Goal: Answer question/provide support: Share knowledge or assist other users

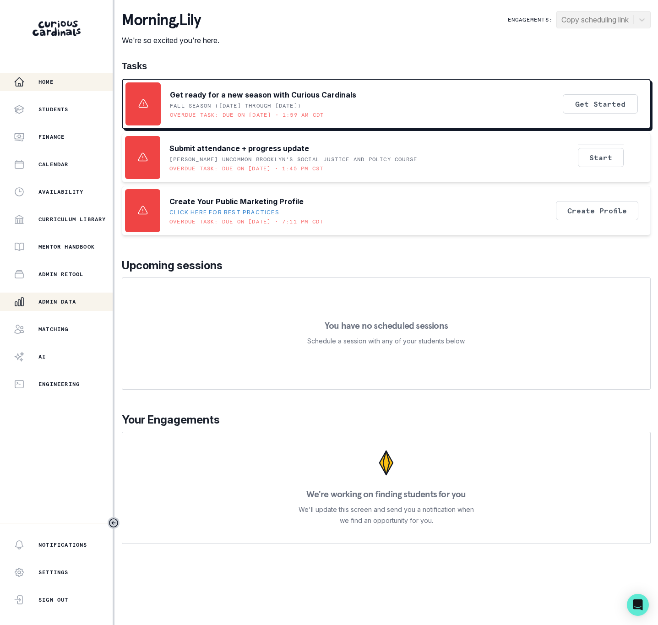
click at [50, 296] on div "Admin Data" at bounding box center [63, 301] width 99 height 11
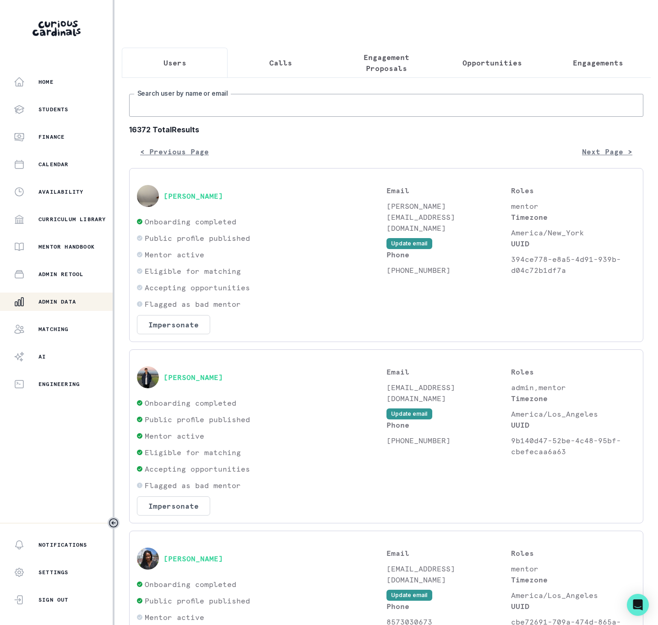
click at [219, 116] on input "Search user by name or email" at bounding box center [386, 105] width 514 height 23
paste input "[PERSON_NAME]"
type input "[PERSON_NAME]"
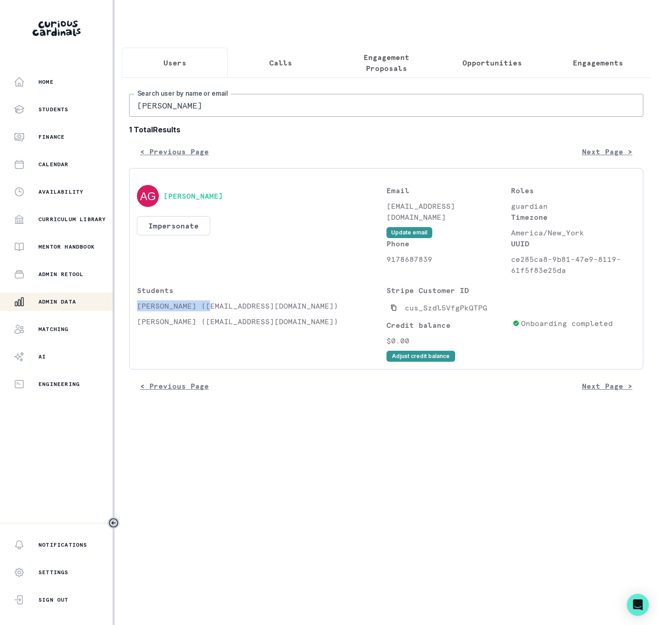
drag, startPoint x: 138, startPoint y: 319, endPoint x: 209, endPoint y: 314, distance: 71.6
click at [209, 311] on p "[PERSON_NAME] ([EMAIL_ADDRESS][DOMAIN_NAME])" at bounding box center [262, 305] width 250 height 11
copy p "[PERSON_NAME]"
click at [573, 62] on p "Engagements" at bounding box center [598, 62] width 50 height 11
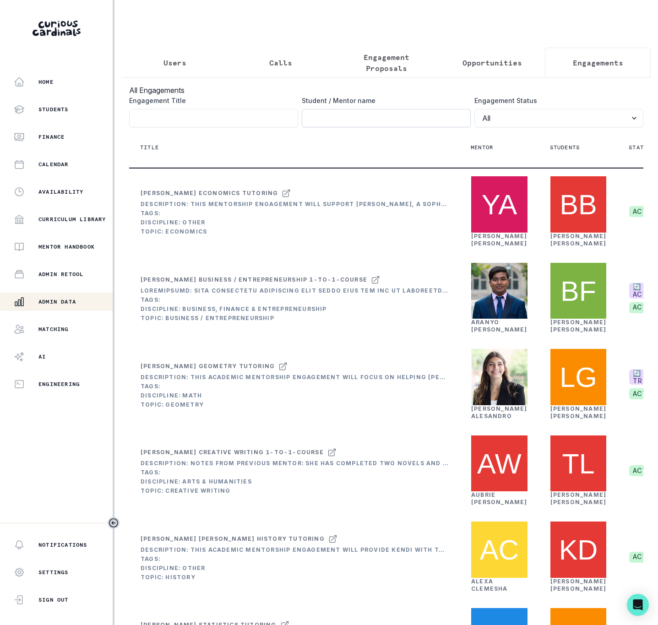
click at [322, 127] on input "Engagement Title" at bounding box center [386, 118] width 169 height 18
paste input "[PERSON_NAME]"
click button "submit" at bounding box center [0, 0] width 0 height 0
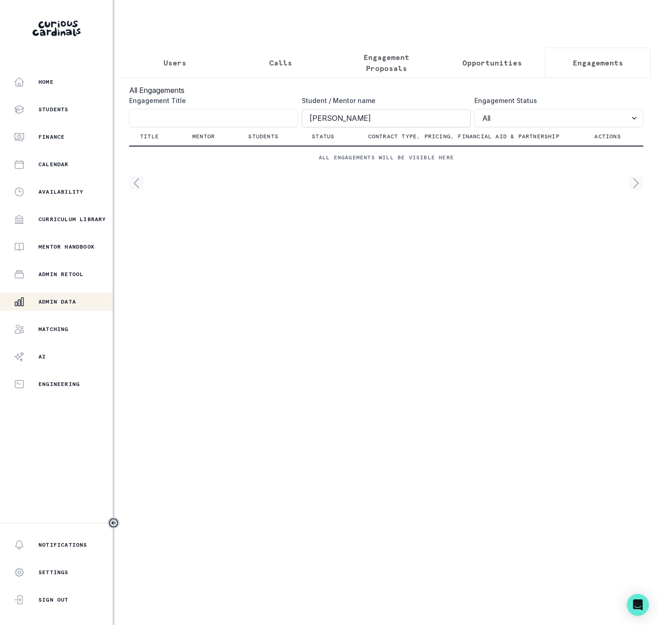
type input "[PERSON_NAME]"
click button "submit" at bounding box center [0, 0] width 0 height 0
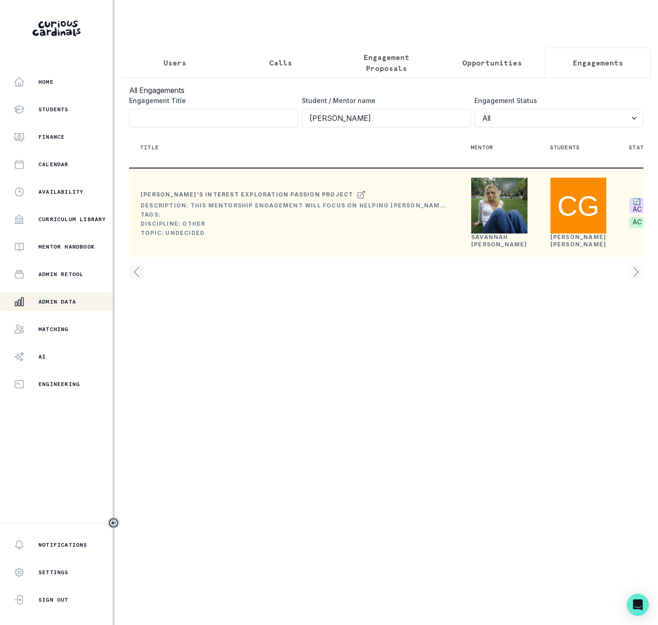
click at [489, 248] on link "[PERSON_NAME]" at bounding box center [499, 241] width 56 height 14
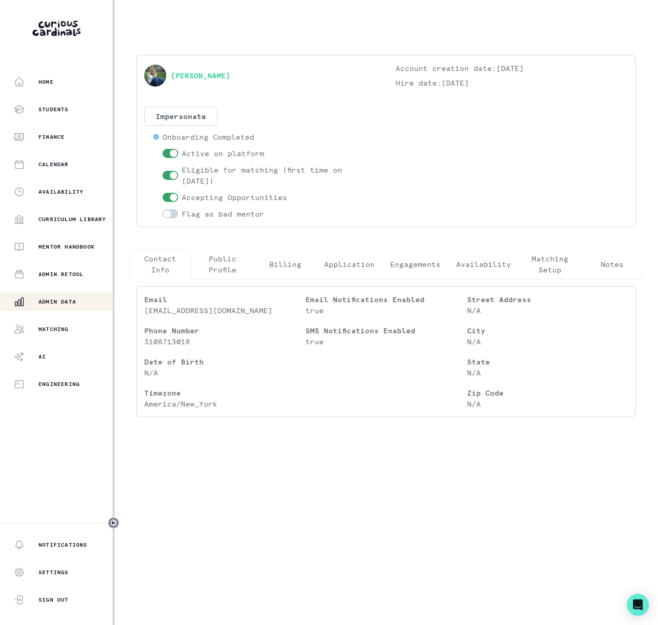
click at [400, 265] on p "Engagements" at bounding box center [415, 264] width 50 height 11
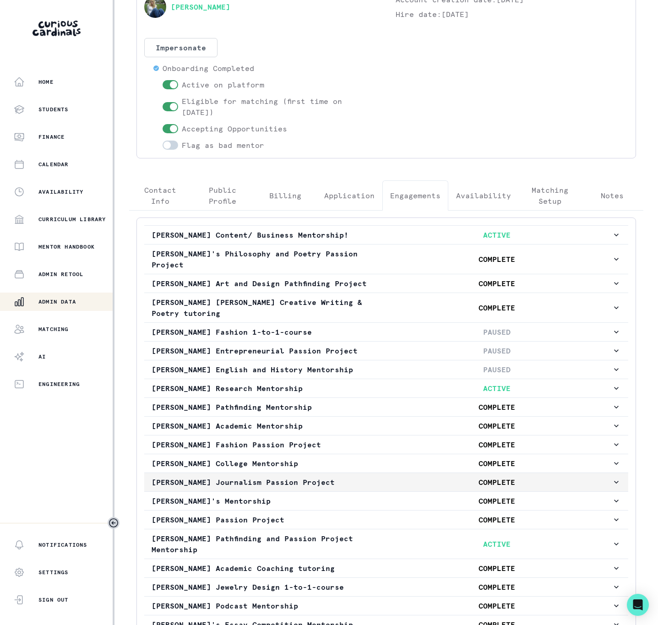
scroll to position [279, 0]
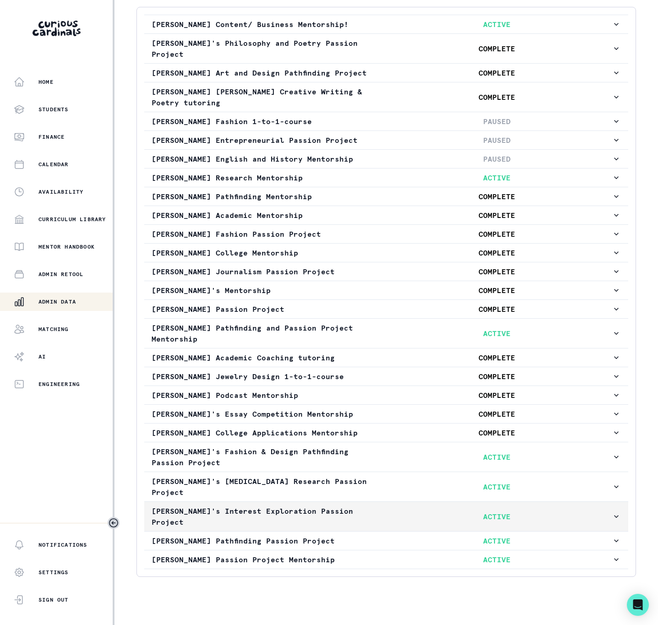
click at [197, 507] on p "[PERSON_NAME]'s Interest Exploration Passion Project" at bounding box center [267, 517] width 230 height 22
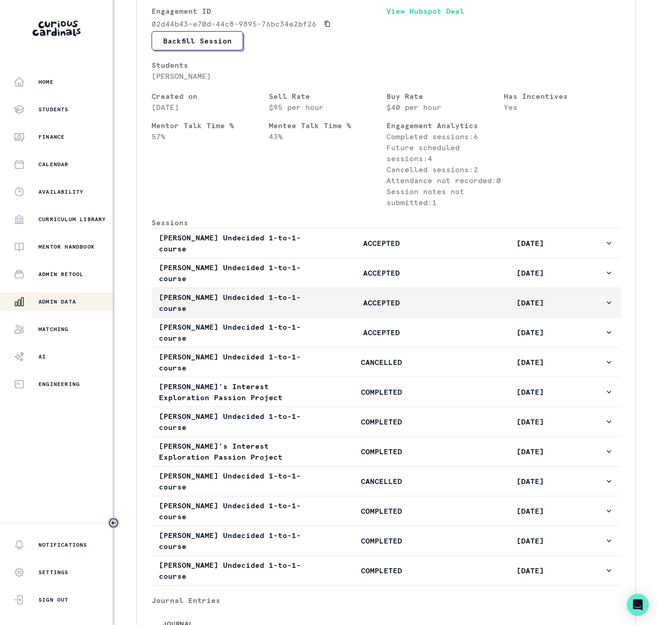
scroll to position [829, 0]
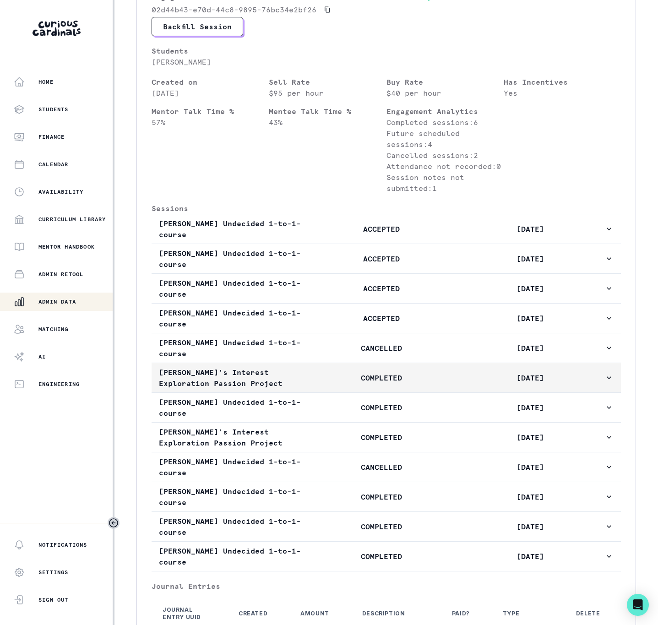
click at [440, 372] on p "COMPLETED" at bounding box center [381, 377] width 148 height 11
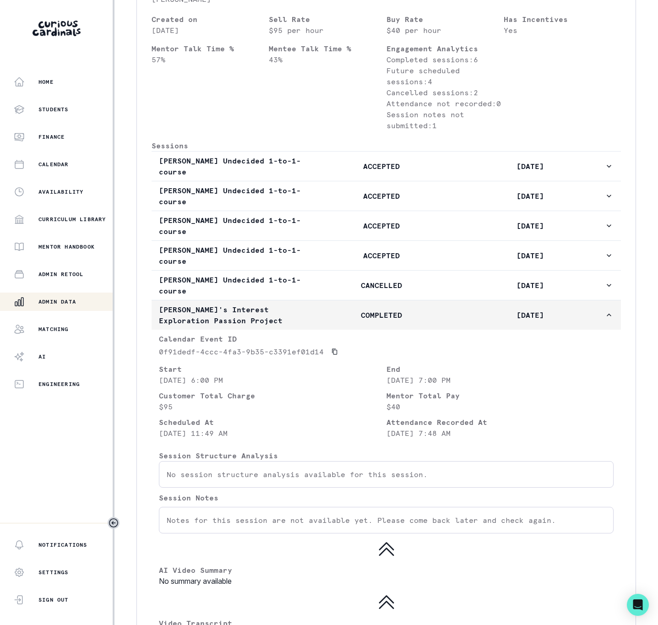
scroll to position [966, 0]
